Goal: Task Accomplishment & Management: Complete application form

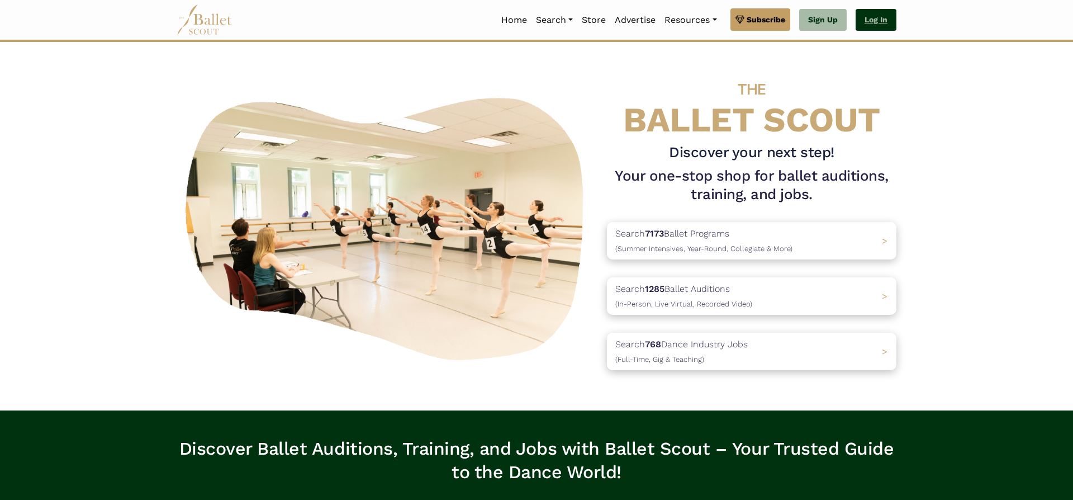
click at [875, 25] on link "Log In" at bounding box center [876, 20] width 41 height 22
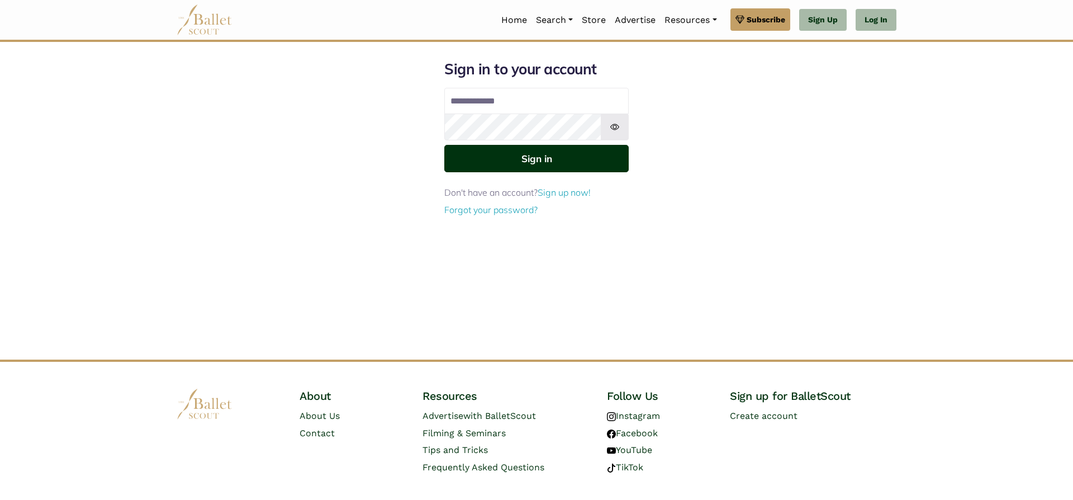
type input "**********"
click at [520, 159] on button "Sign in" at bounding box center [536, 158] width 184 height 27
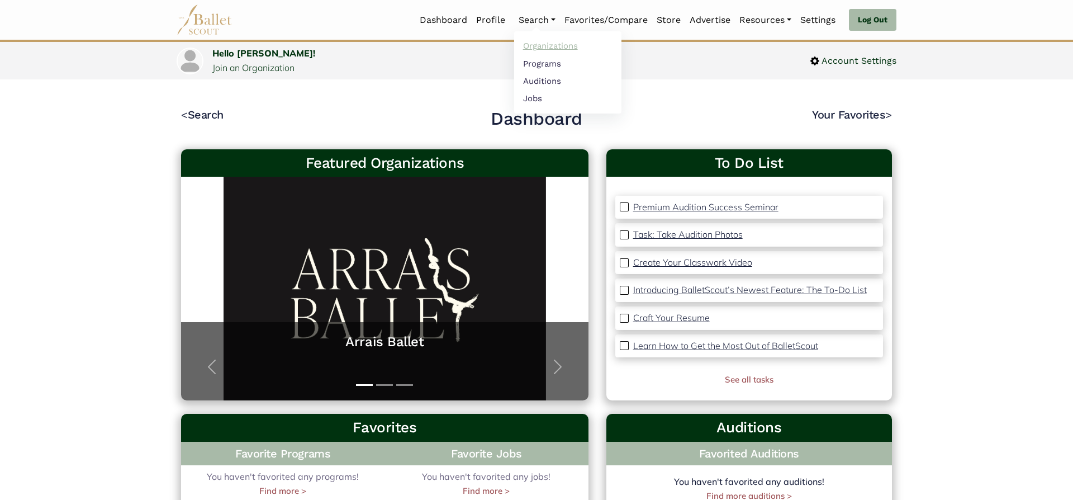
click at [544, 50] on link "Organizations" at bounding box center [567, 45] width 107 height 17
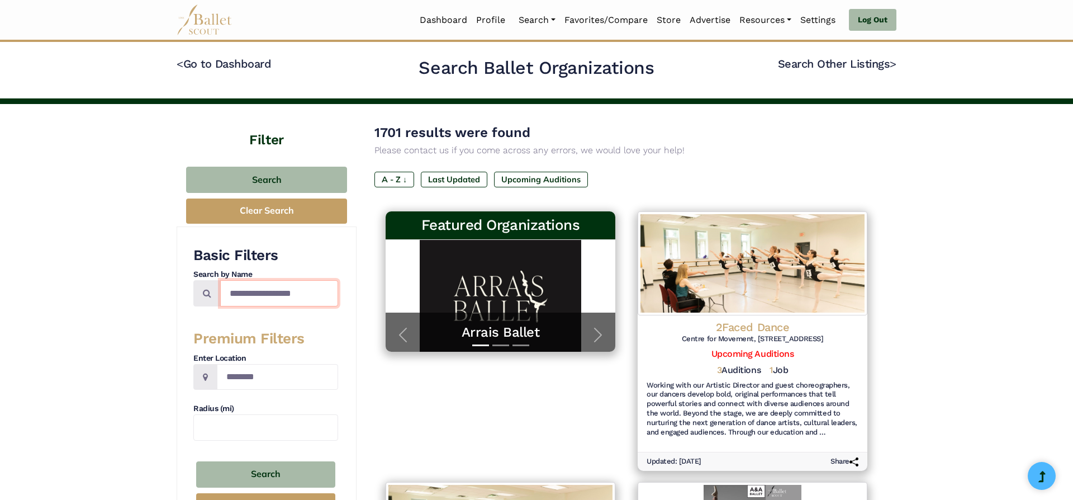
click at [260, 292] on input "Search by names..." at bounding box center [279, 293] width 118 height 26
type input "**********"
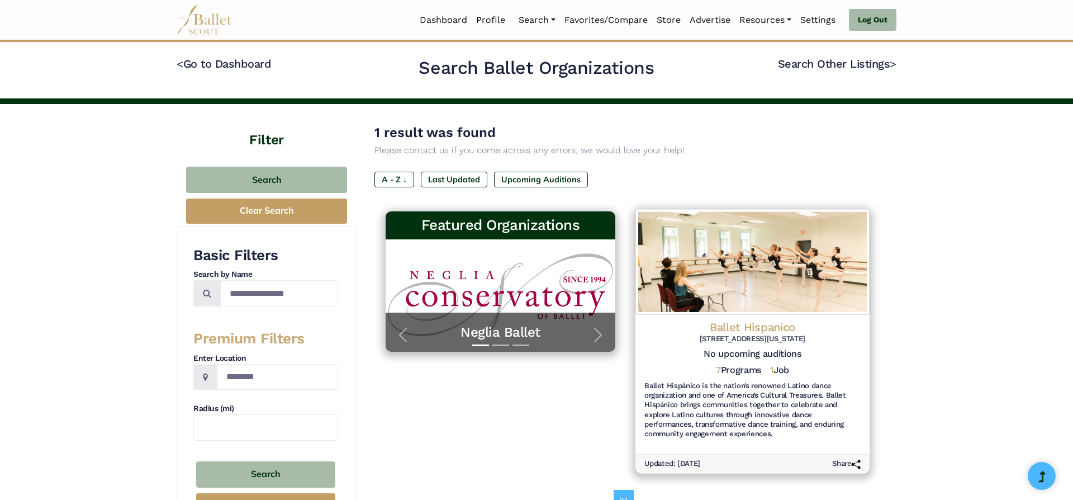
click at [753, 328] on h4 "Ballet Hispanico" at bounding box center [752, 326] width 216 height 15
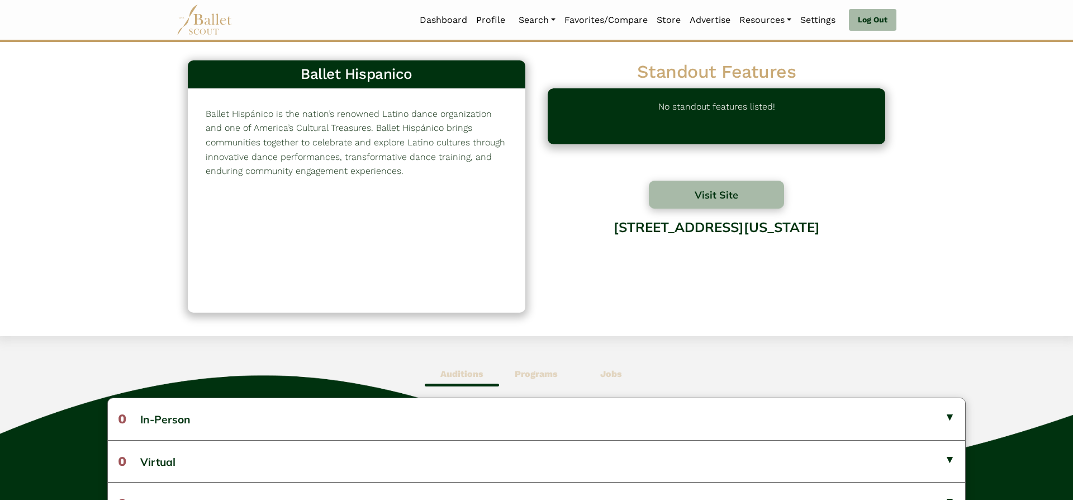
click at [558, 365] on span "Programs" at bounding box center [536, 374] width 74 height 26
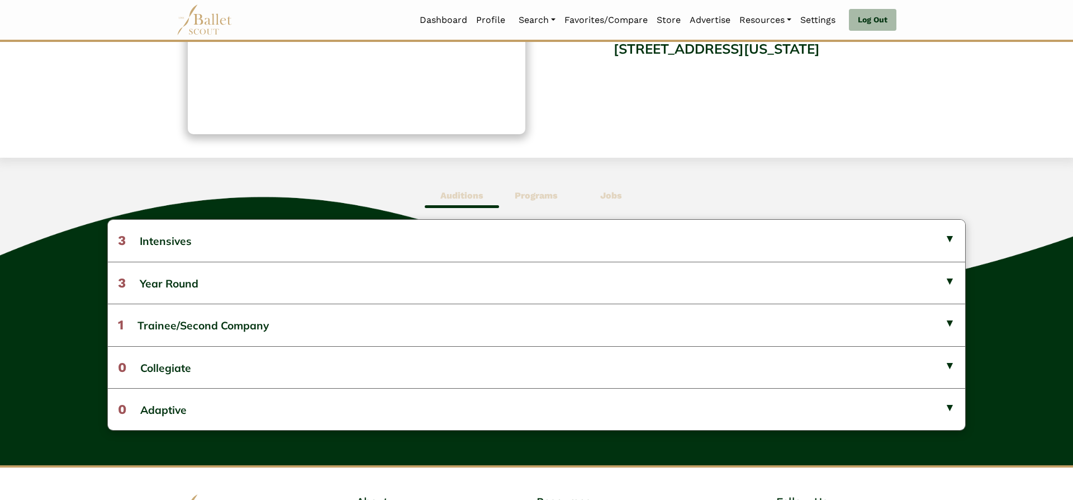
scroll to position [200, 0]
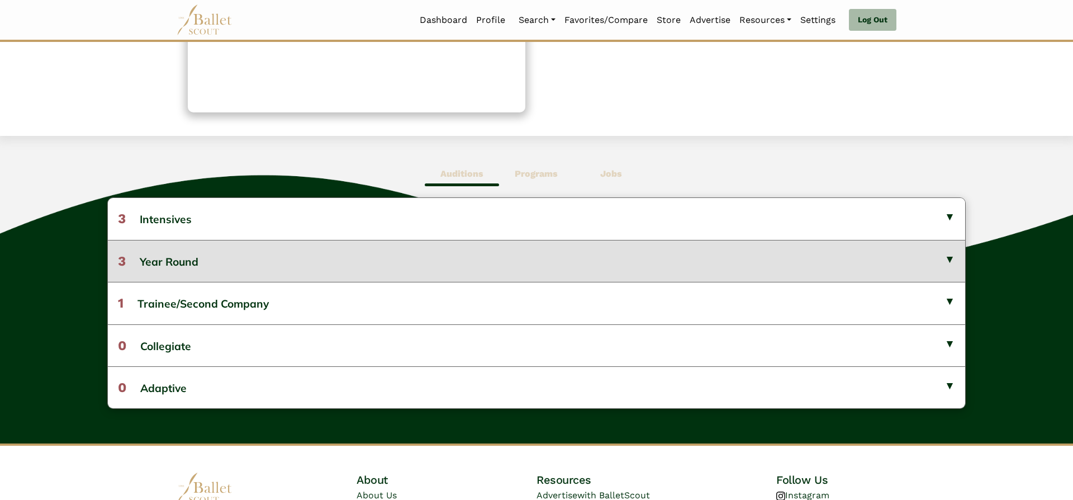
click at [790, 256] on button "3 Year Round" at bounding box center [536, 261] width 857 height 42
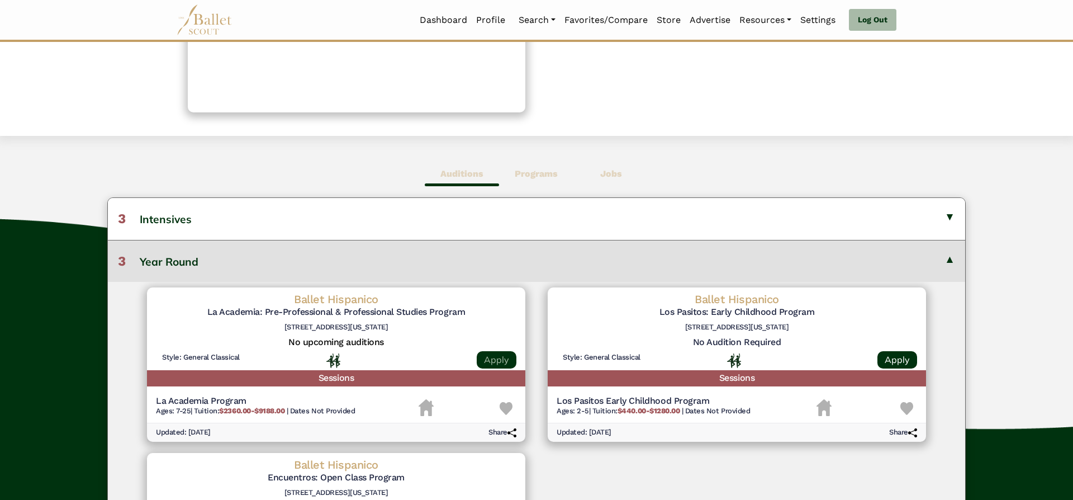
click at [497, 359] on link "Apply" at bounding box center [497, 359] width 40 height 17
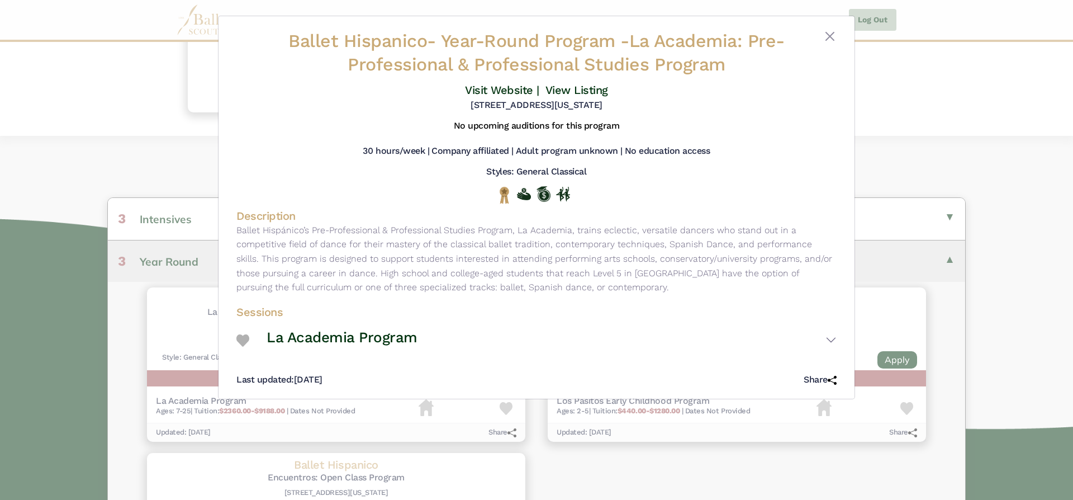
click at [995, 126] on div "Ballet Hispanico - Year-Round Program - La Academia: Pre-Professional & Profess…" at bounding box center [536, 250] width 1073 height 500
